Goal: Task Accomplishment & Management: Manage account settings

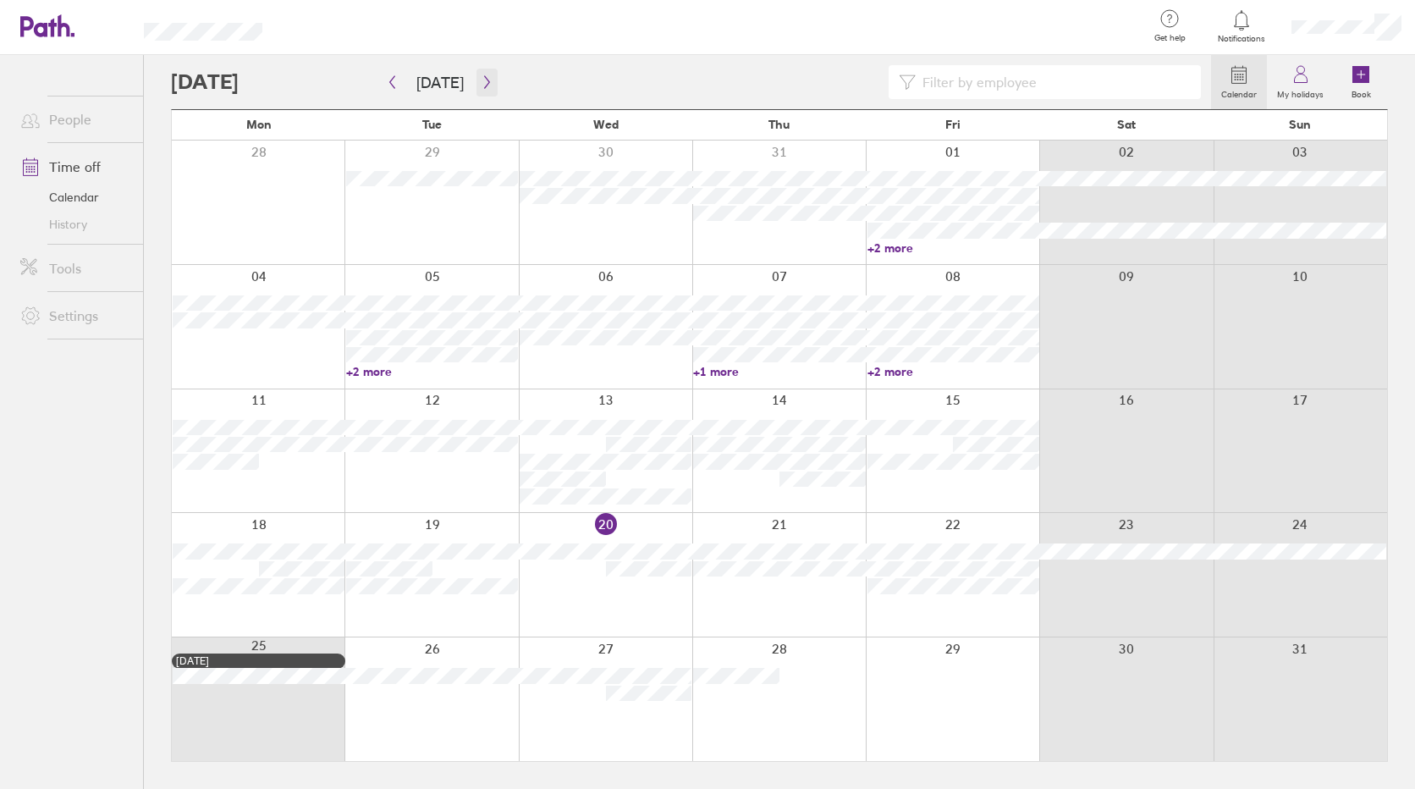
click at [482, 77] on icon "button" at bounding box center [487, 82] width 13 height 14
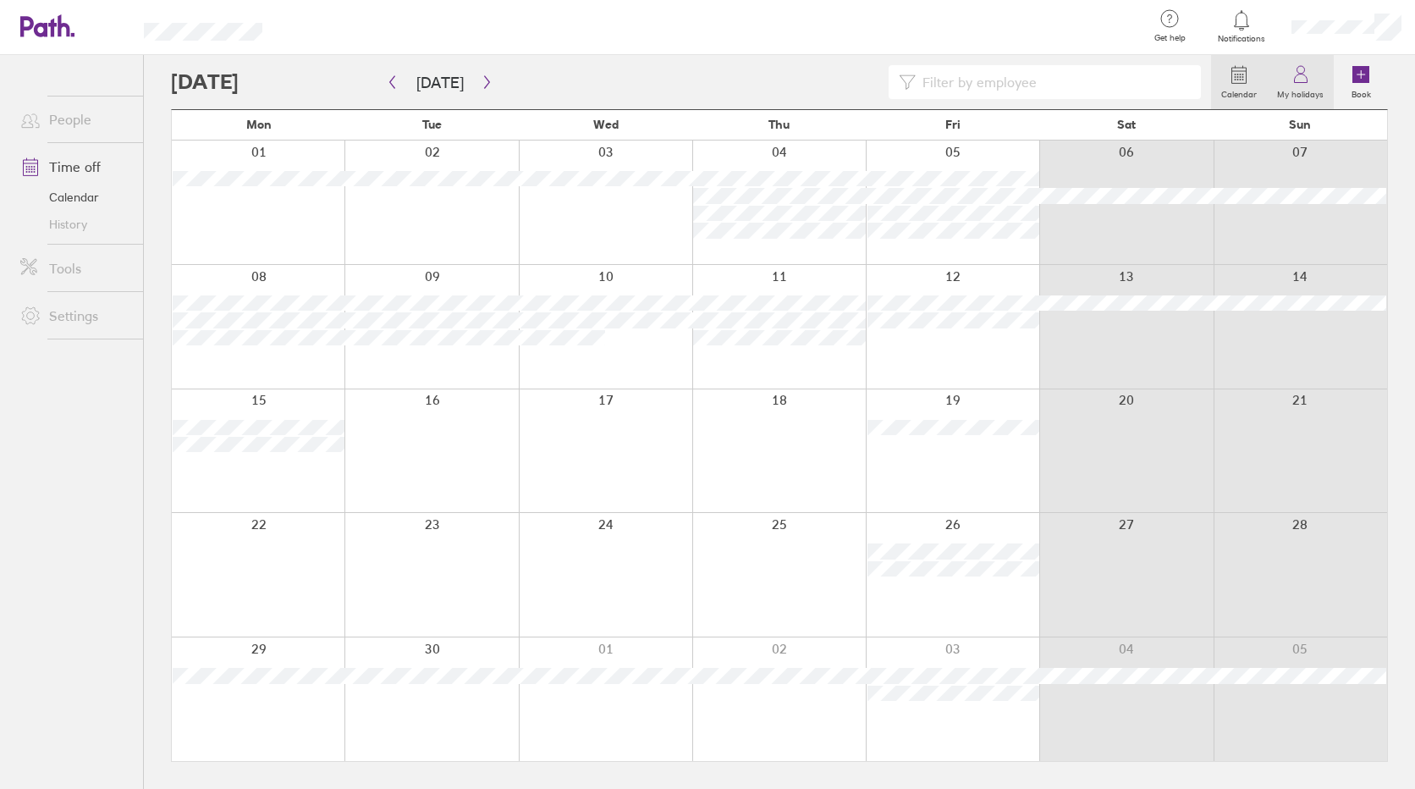
click at [1287, 79] on link "My holidays" at bounding box center [1300, 82] width 67 height 54
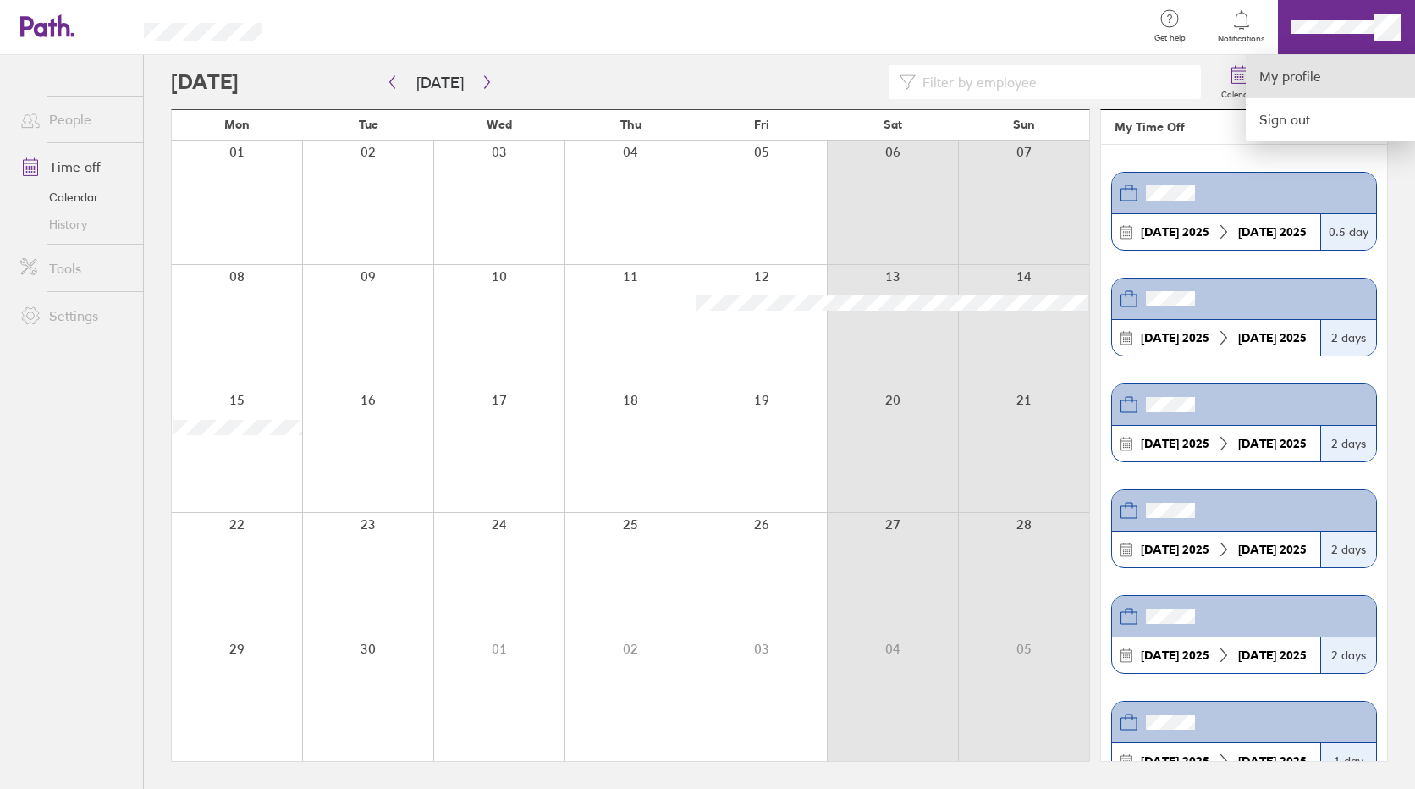
click at [1331, 63] on link "My profile" at bounding box center [1330, 76] width 169 height 43
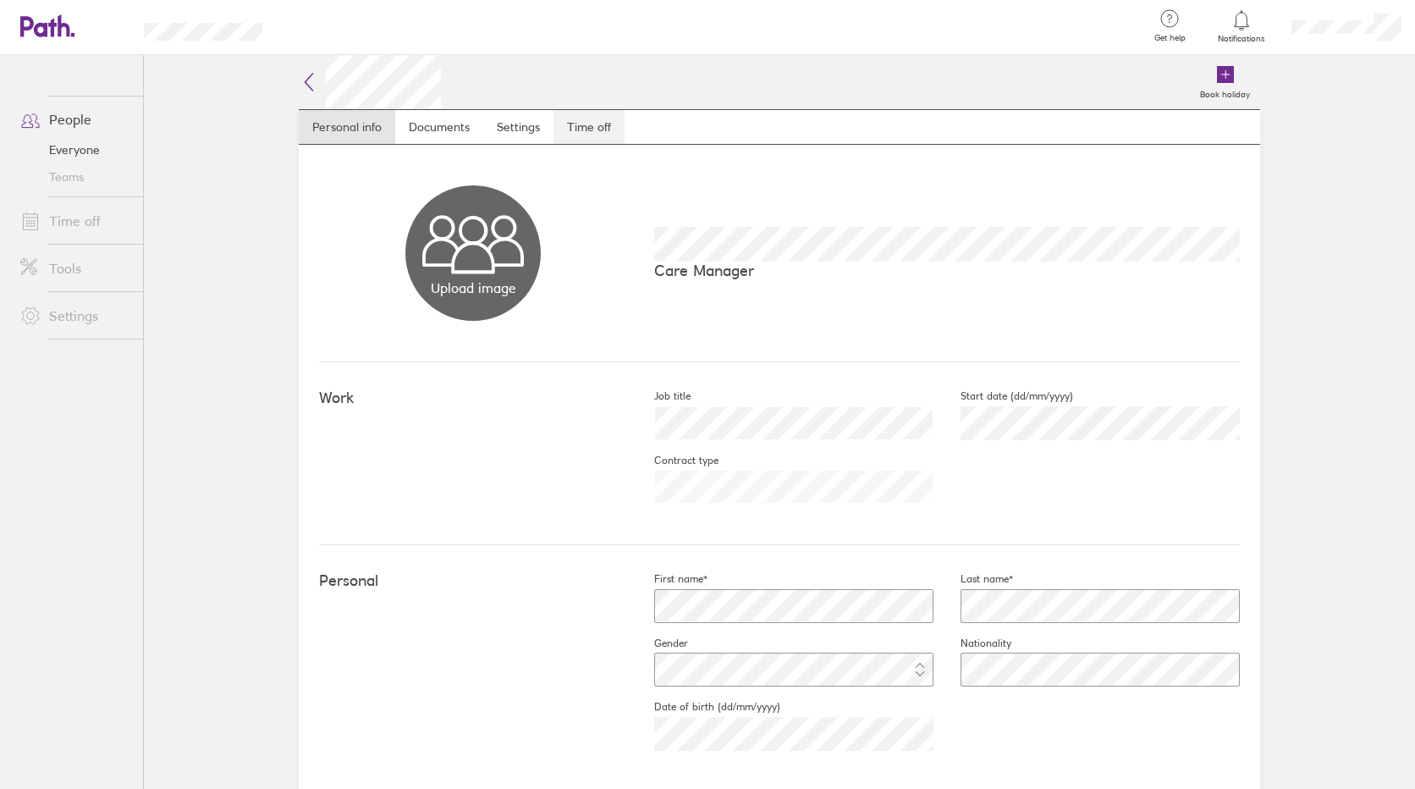
click at [571, 125] on link "Time off" at bounding box center [589, 127] width 71 height 34
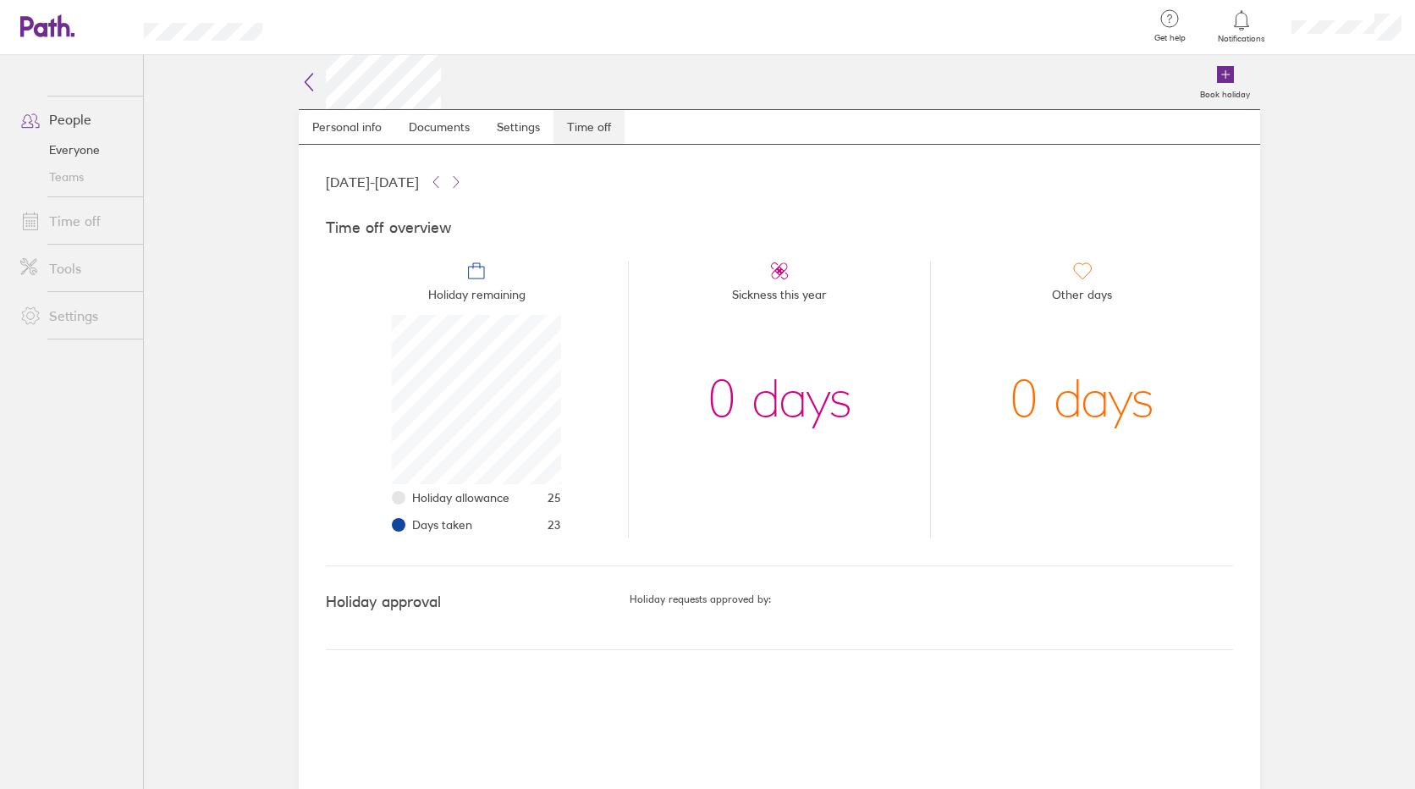
scroll to position [169, 169]
click at [311, 84] on icon at bounding box center [309, 82] width 20 height 20
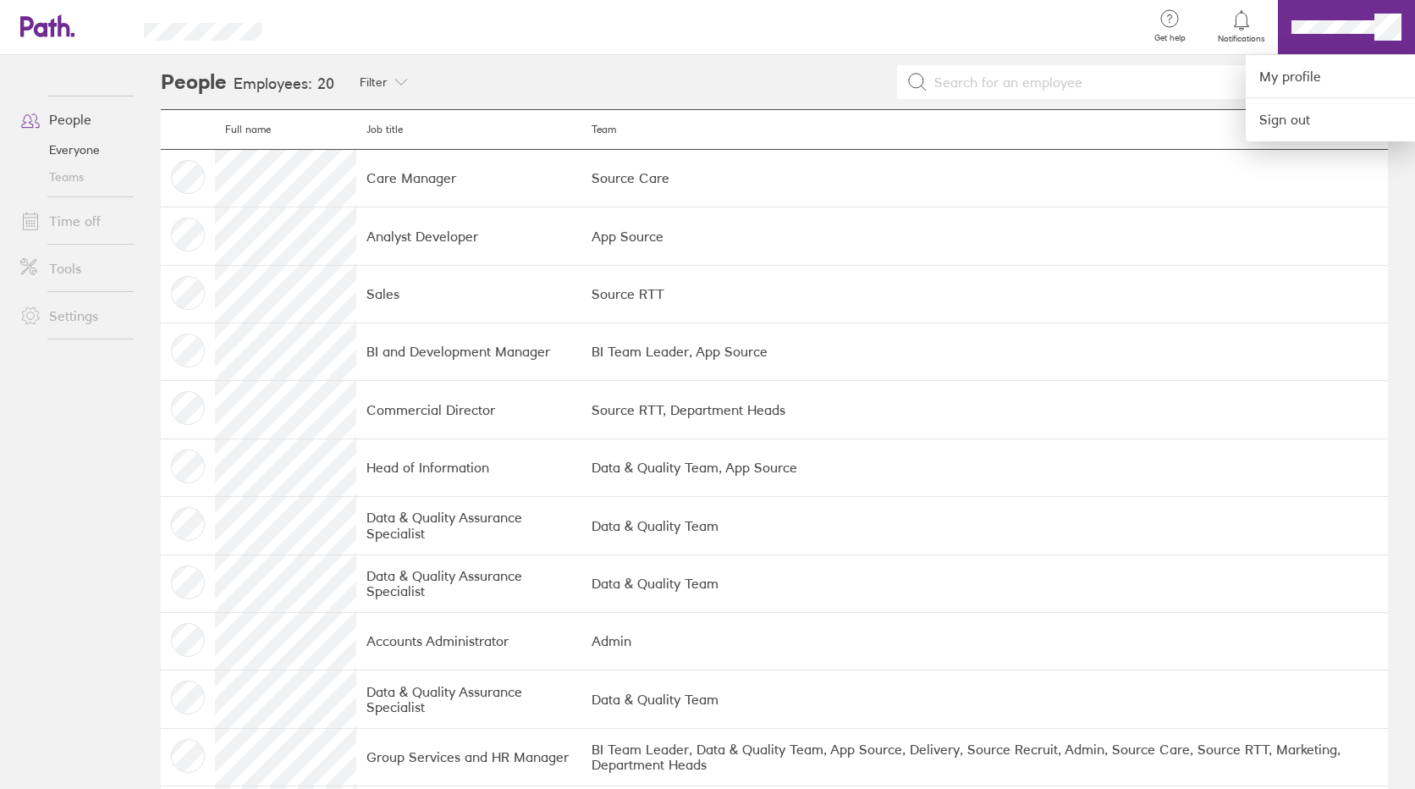
click at [1307, 29] on div at bounding box center [707, 394] width 1415 height 789
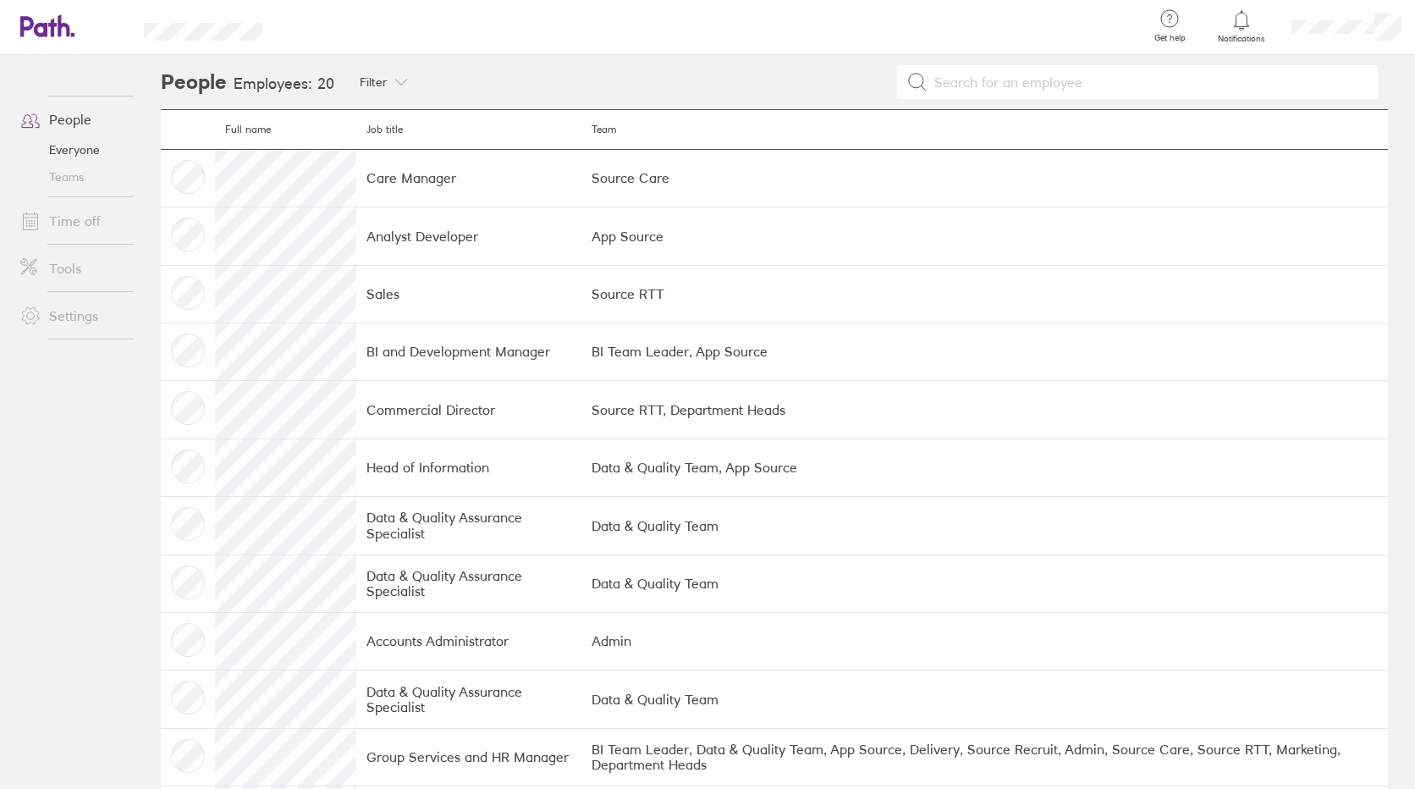
click at [70, 119] on link "People" at bounding box center [75, 119] width 136 height 34
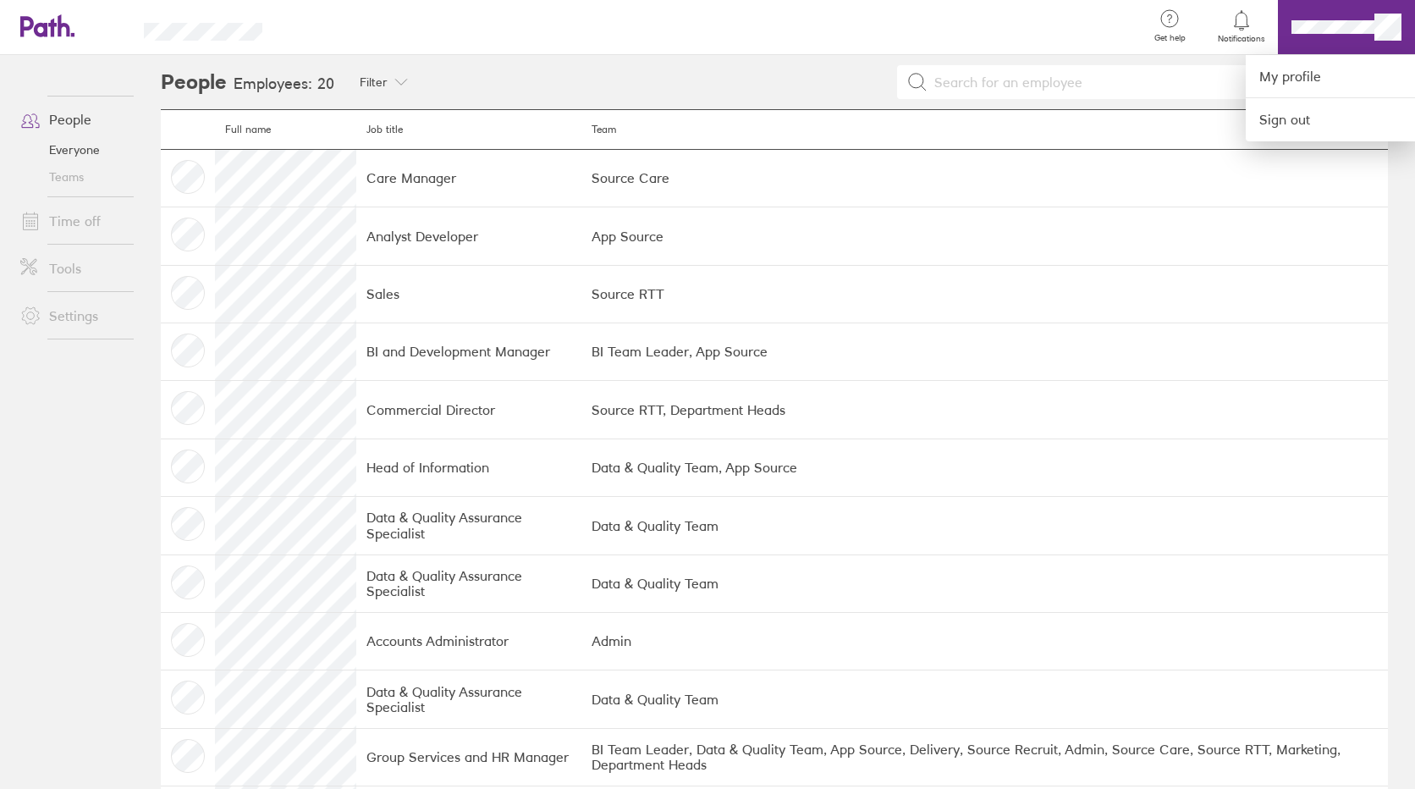
click at [509, 162] on div at bounding box center [707, 394] width 1415 height 789
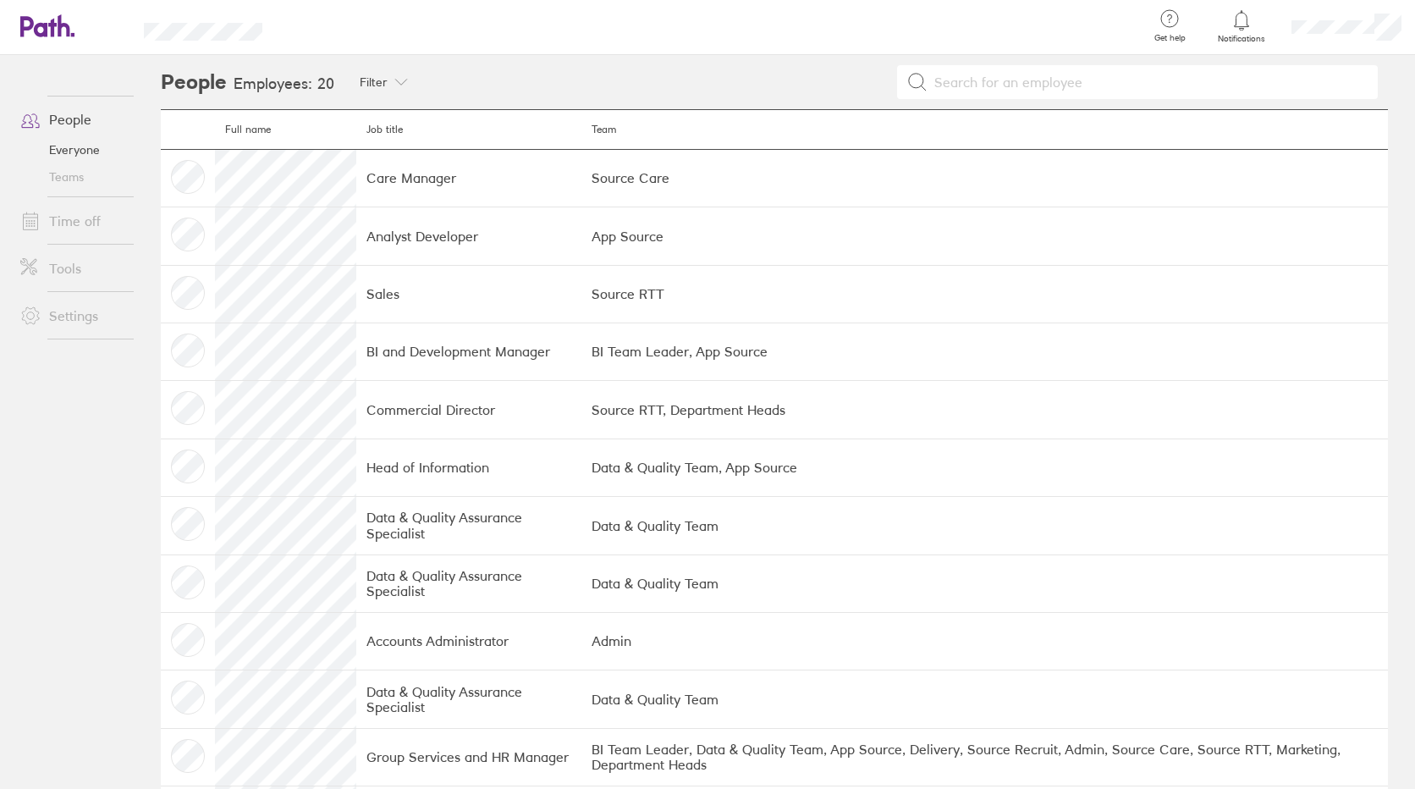
click at [418, 164] on td "Care Manager" at bounding box center [468, 178] width 225 height 58
click at [202, 171] on td at bounding box center [188, 178] width 54 height 58
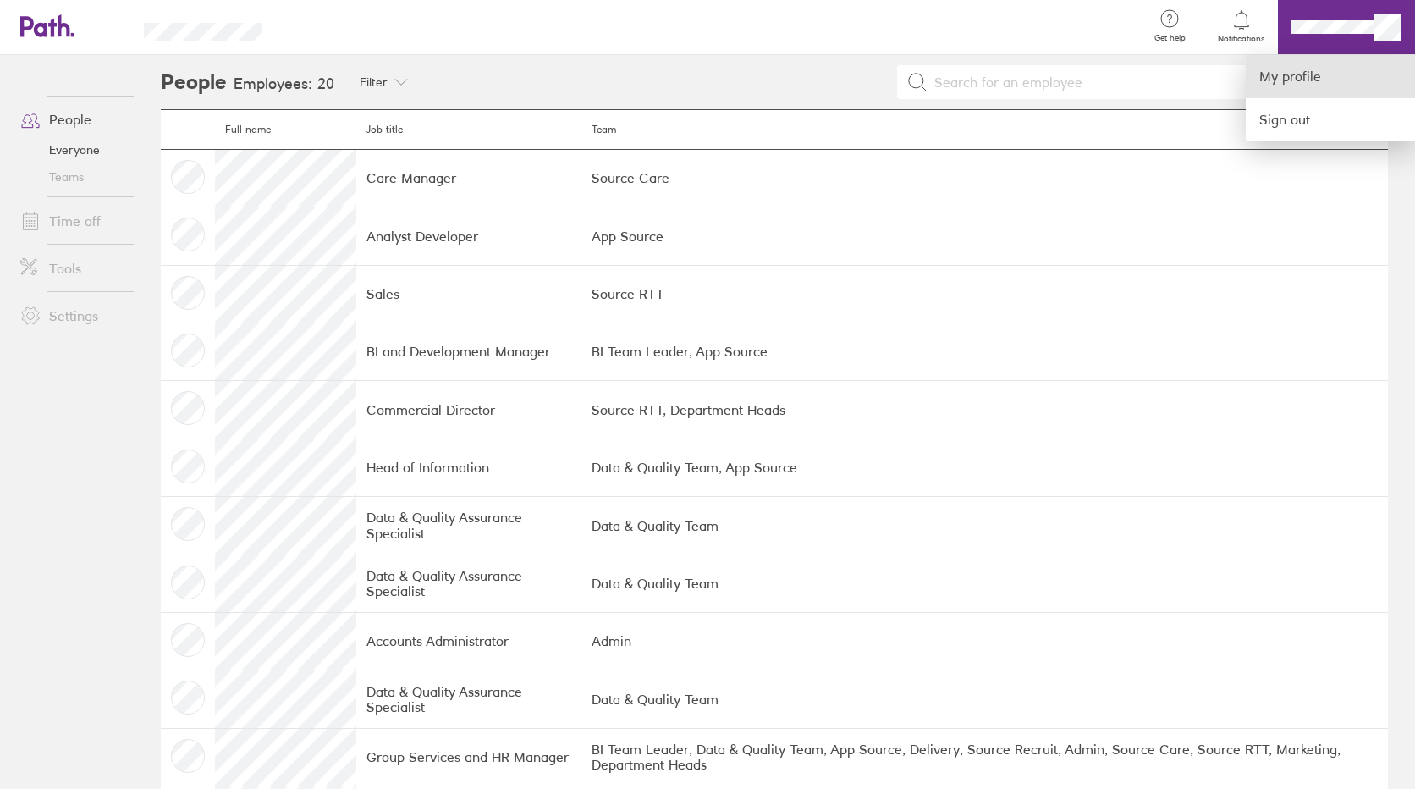
click at [1369, 66] on link "My profile" at bounding box center [1330, 76] width 169 height 43
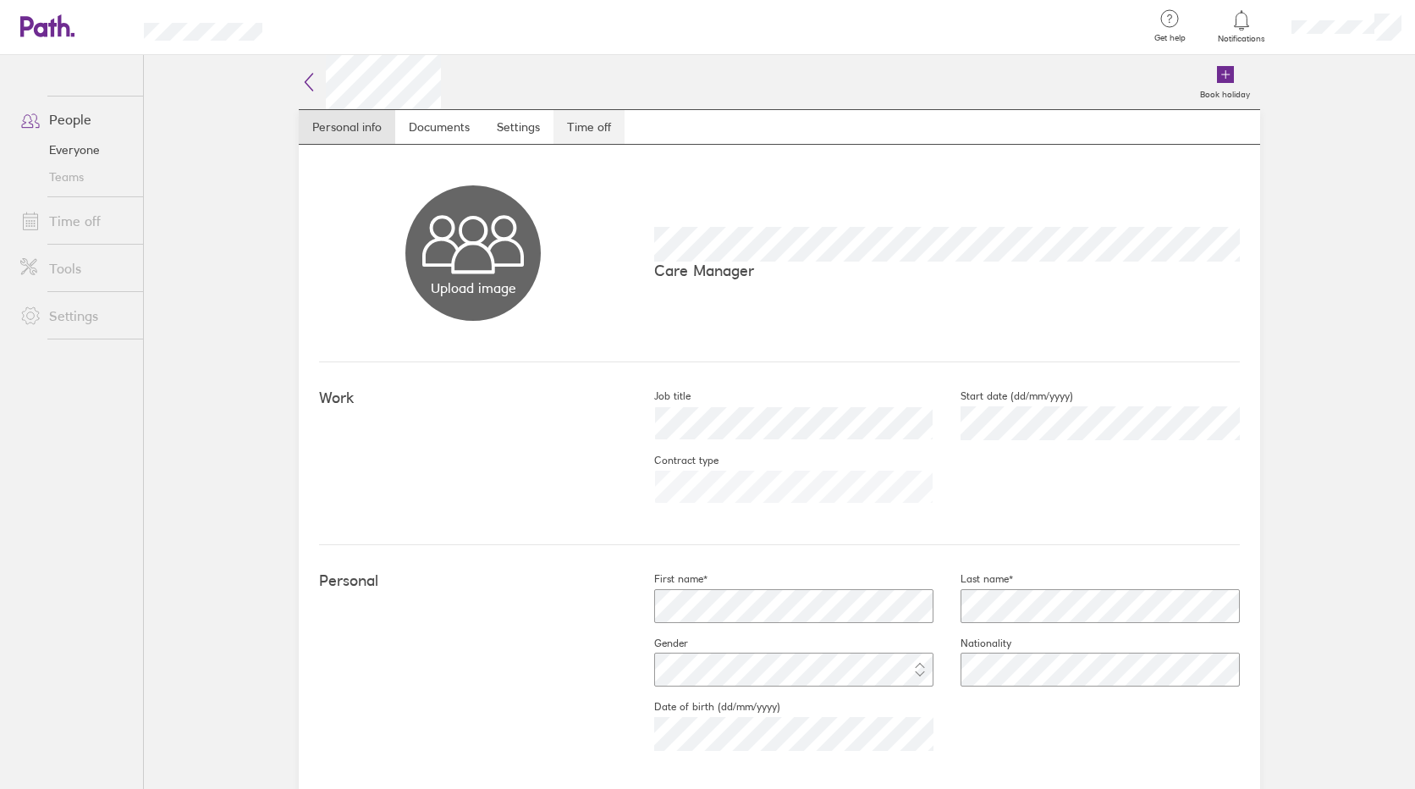
click at [570, 130] on link "Time off" at bounding box center [589, 127] width 71 height 34
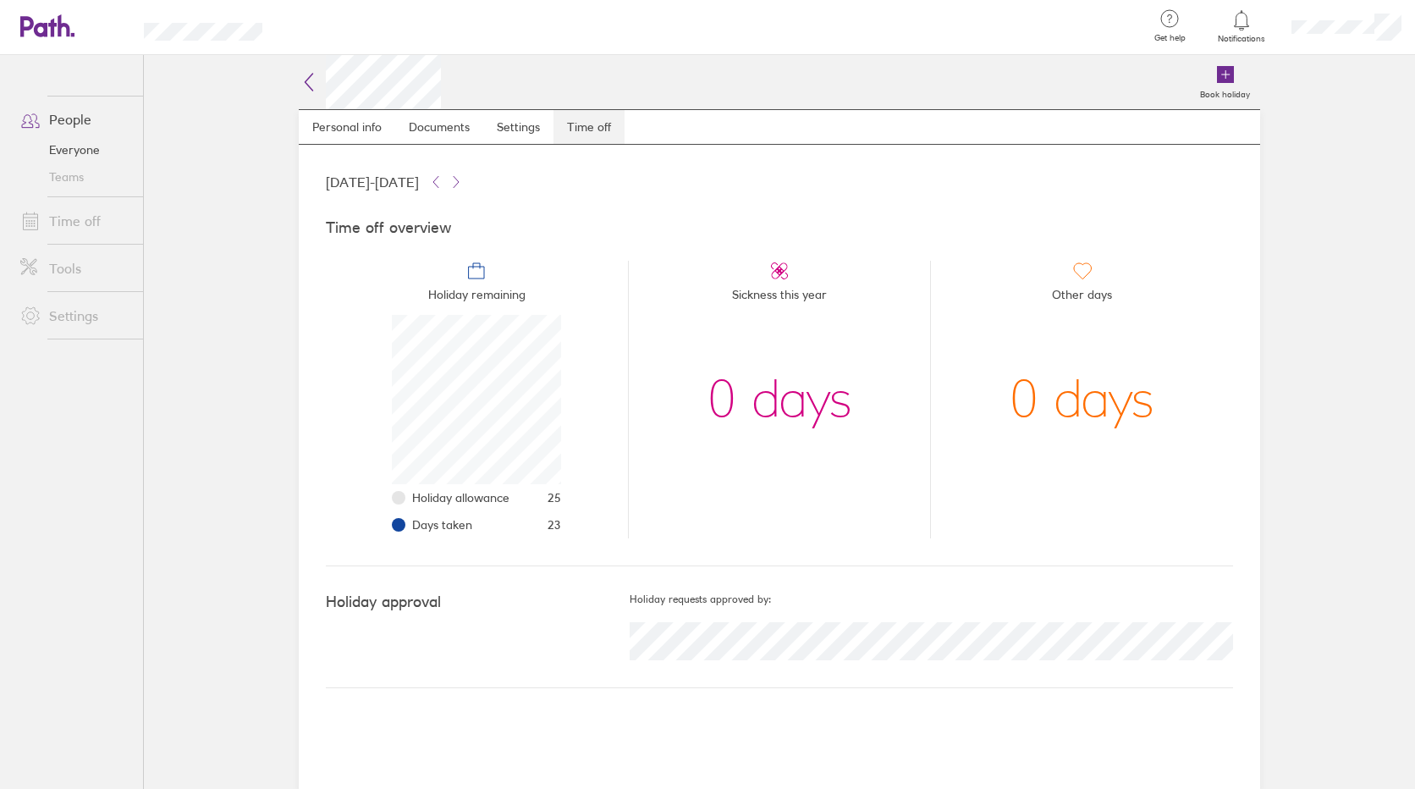
scroll to position [169, 169]
click at [489, 291] on span "Holiday remaining" at bounding box center [476, 298] width 97 height 34
click at [1253, 79] on link "Book holiday" at bounding box center [1225, 82] width 70 height 54
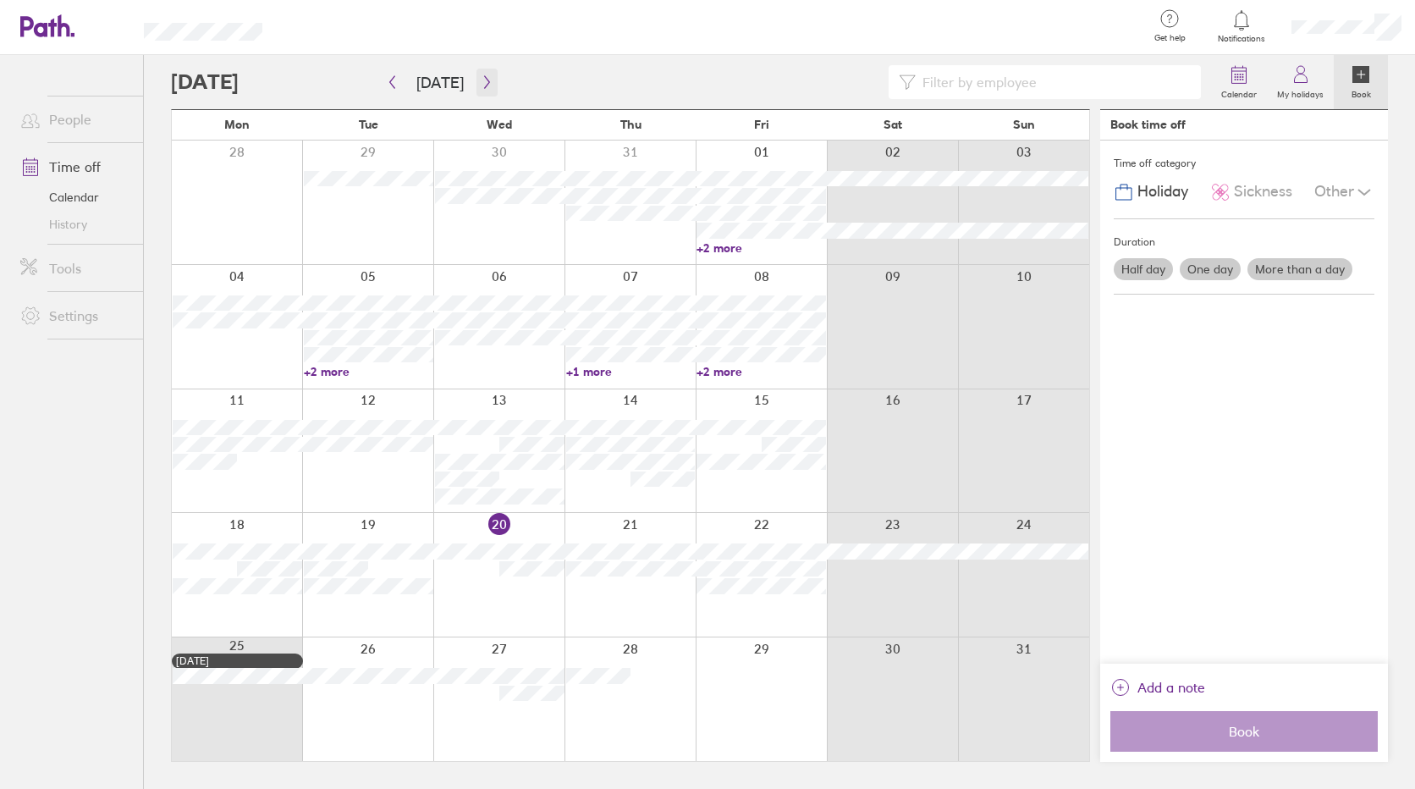
click at [481, 86] on icon "button" at bounding box center [487, 82] width 13 height 14
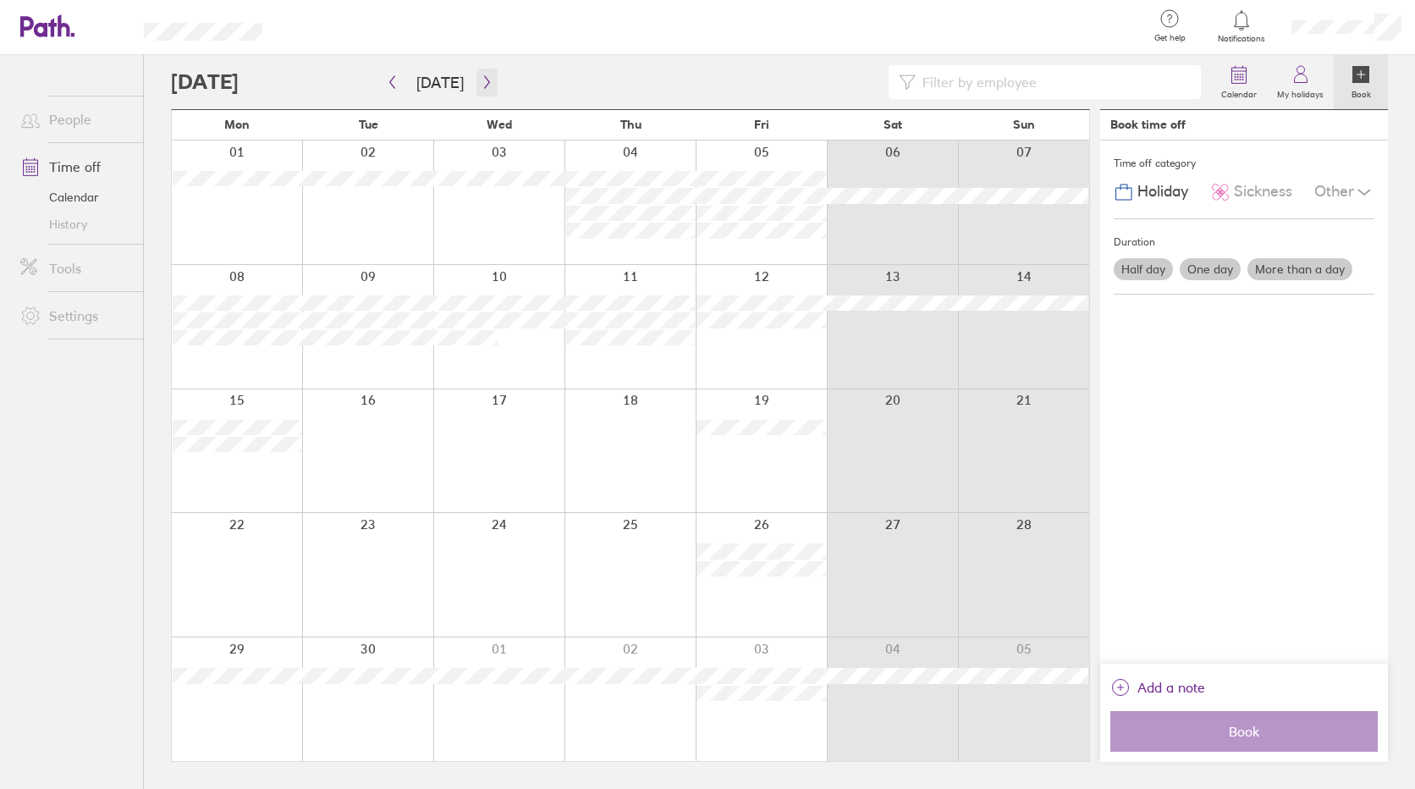
click at [481, 86] on icon "button" at bounding box center [487, 82] width 13 height 14
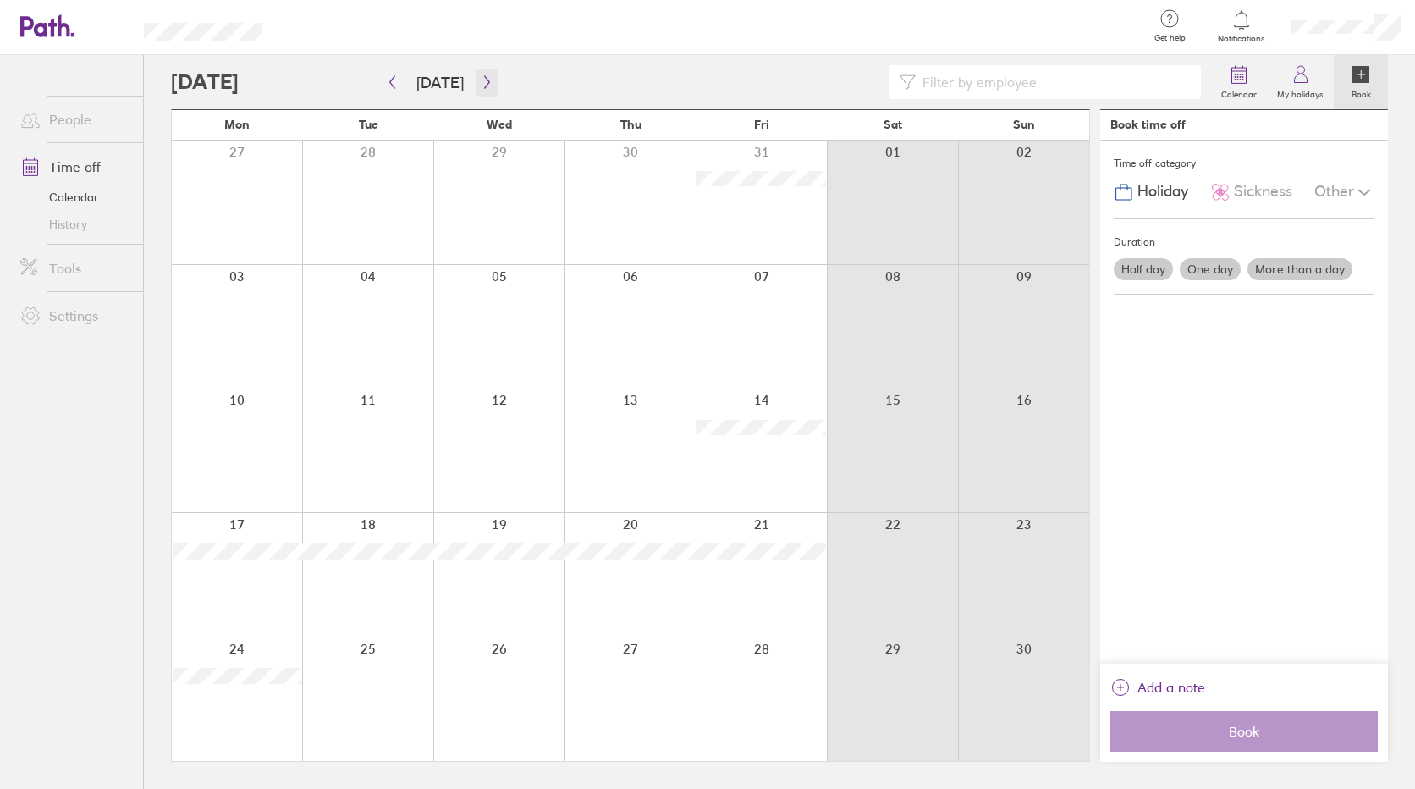
click at [481, 86] on icon "button" at bounding box center [487, 82] width 13 height 14
